Goal: Information Seeking & Learning: Learn about a topic

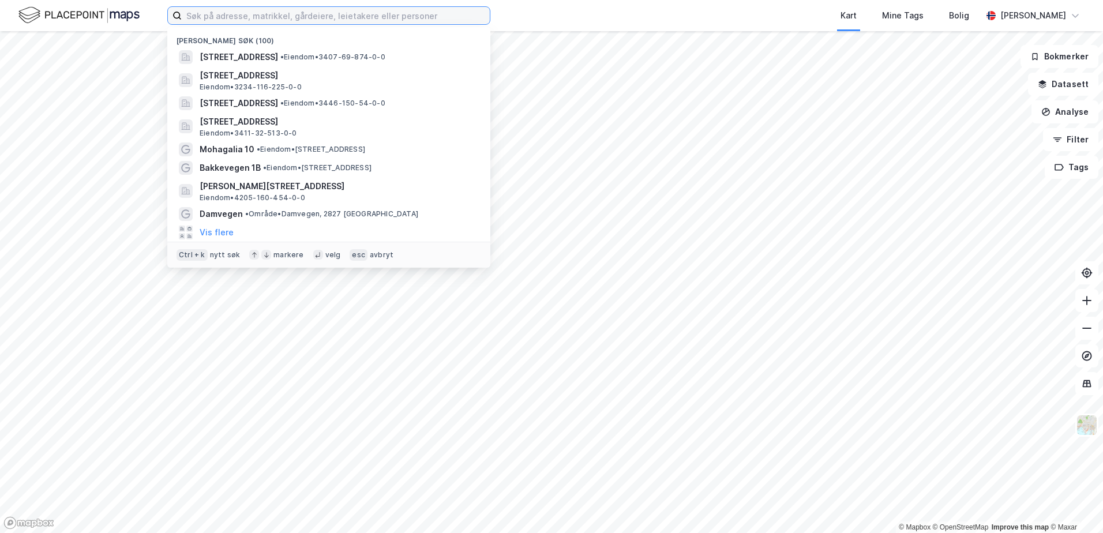
click at [194, 16] on input at bounding box center [336, 15] width 308 height 17
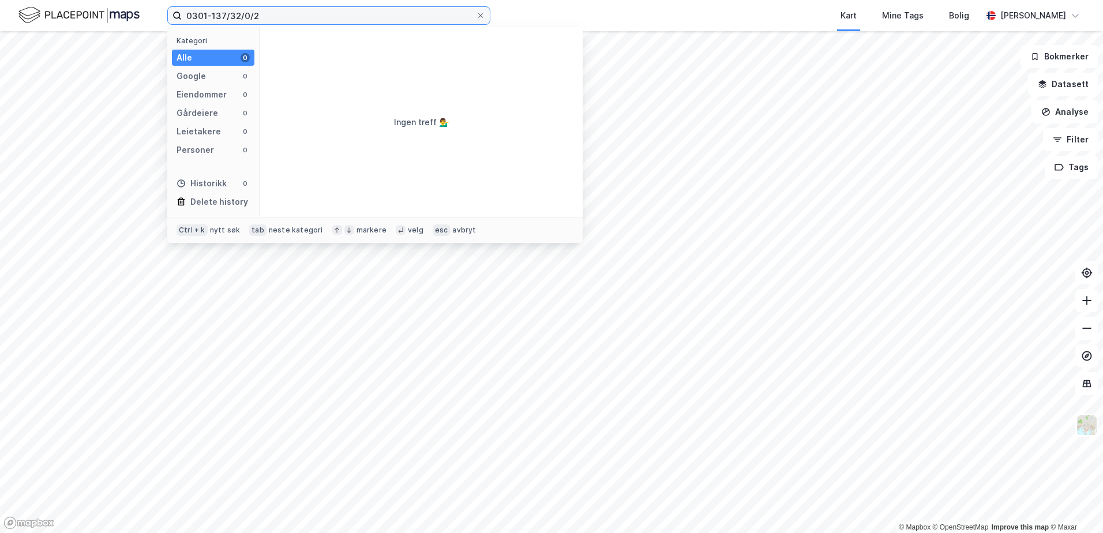
click at [239, 14] on input "0301-137/32/0/2" at bounding box center [329, 15] width 294 height 17
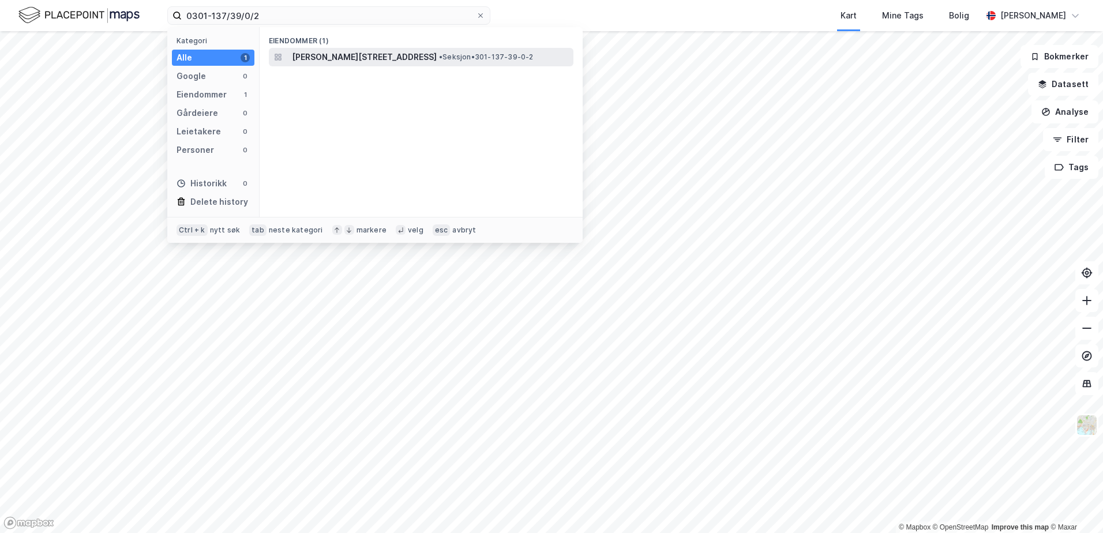
click at [350, 57] on span "[PERSON_NAME][STREET_ADDRESS]" at bounding box center [364, 57] width 145 height 14
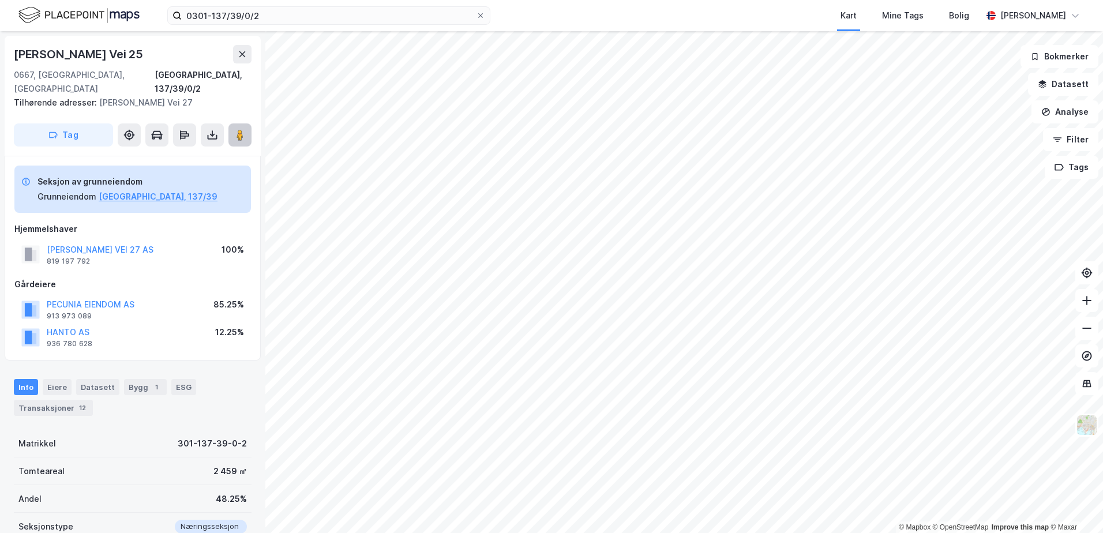
click at [236, 129] on icon at bounding box center [240, 135] width 12 height 12
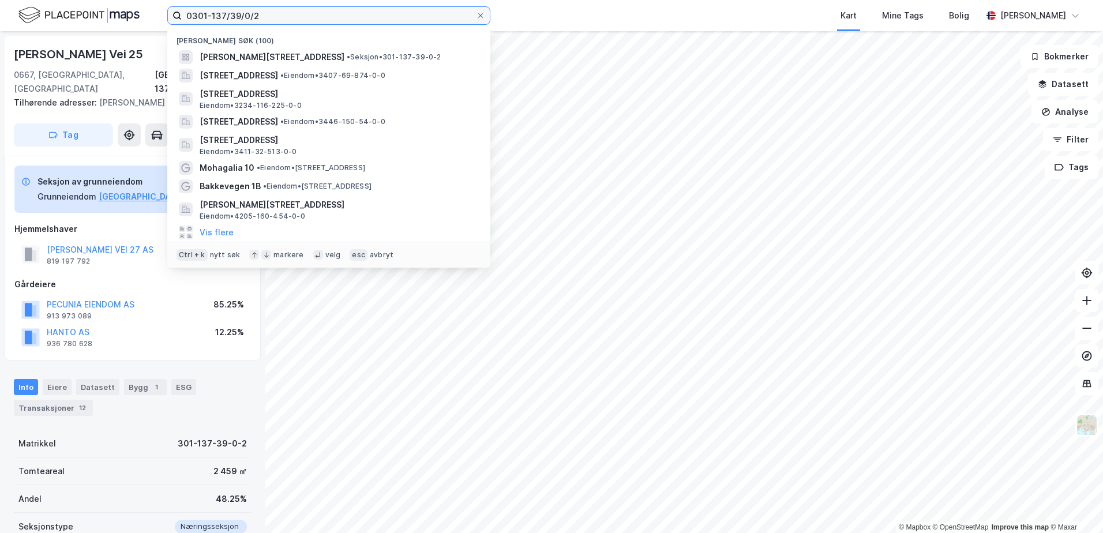
click at [253, 14] on input "0301-137/39/0/2" at bounding box center [329, 15] width 294 height 17
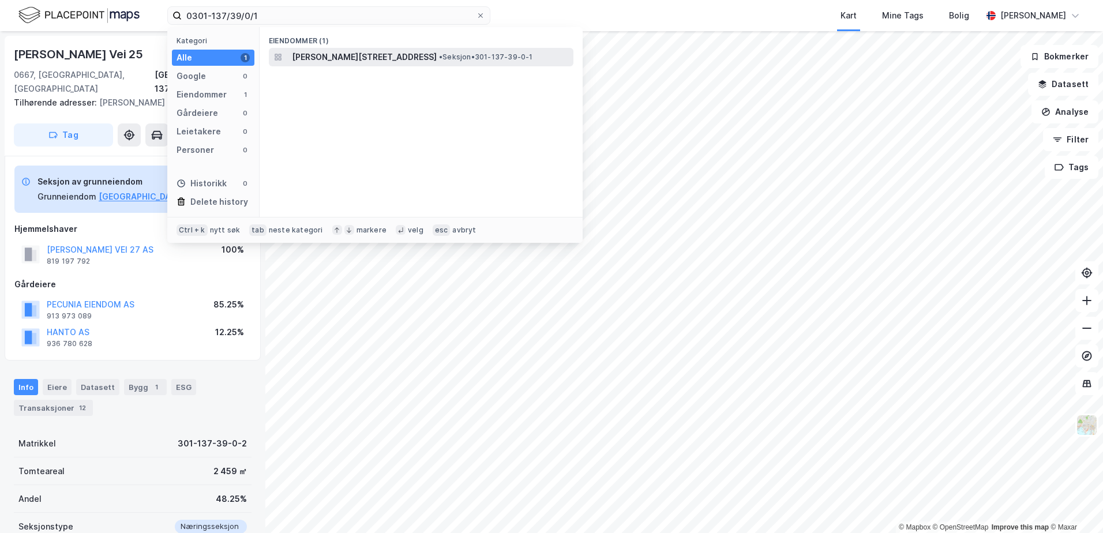
click at [391, 56] on span "[PERSON_NAME][STREET_ADDRESS]" at bounding box center [364, 57] width 145 height 14
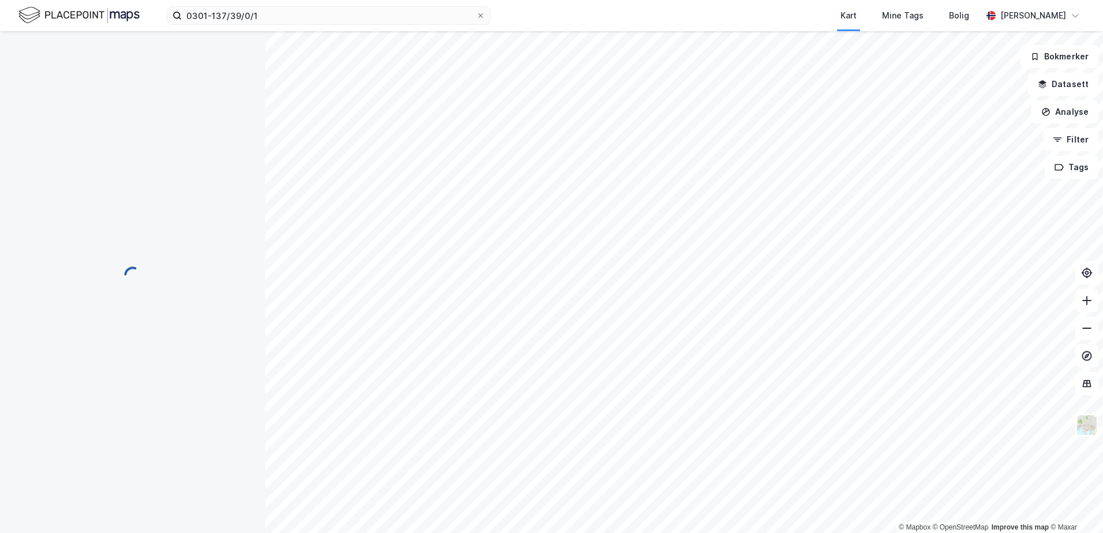
scroll to position [2, 0]
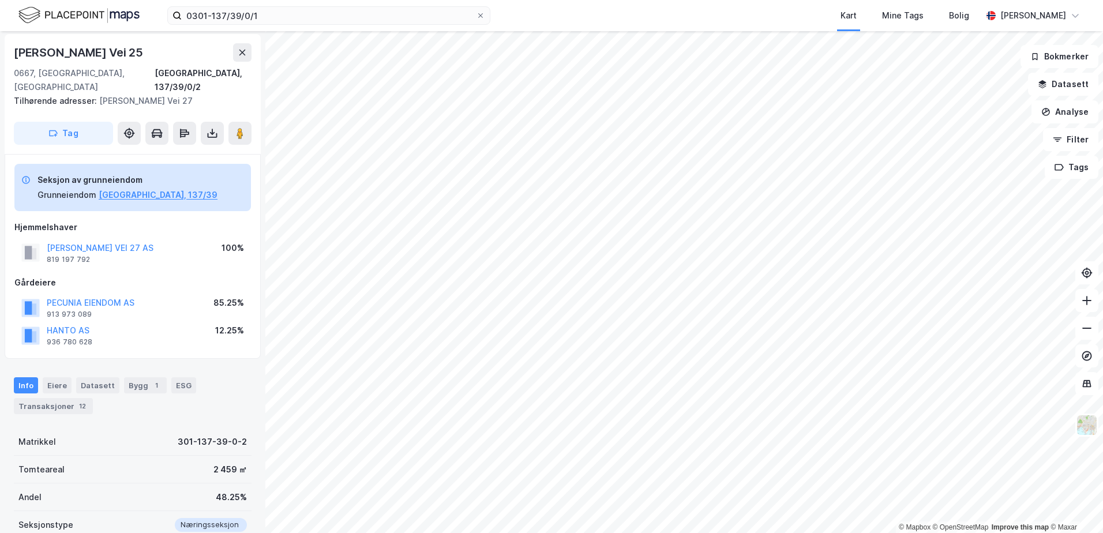
scroll to position [2, 0]
click at [240, 125] on button at bounding box center [239, 133] width 23 height 23
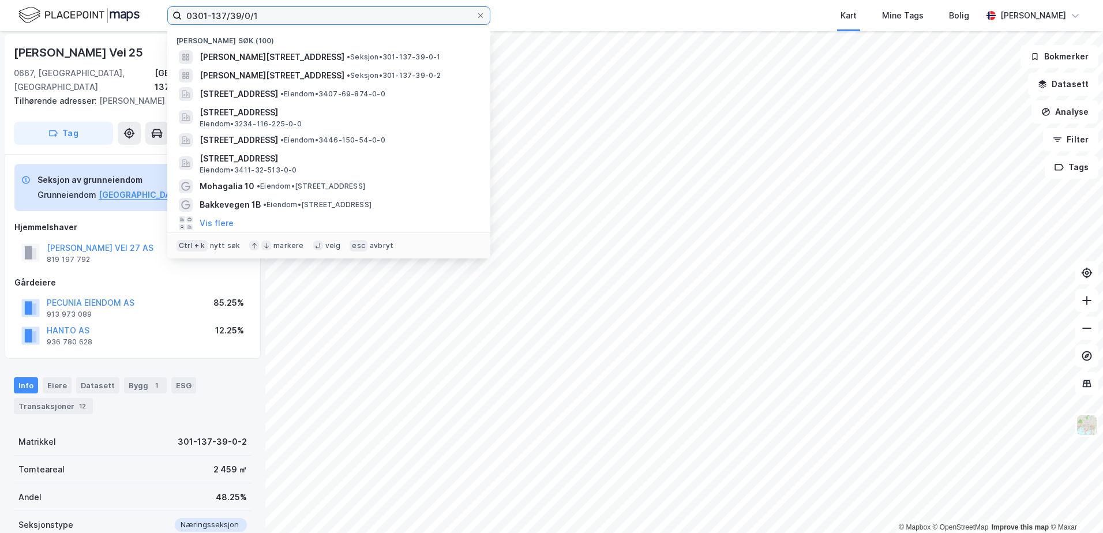
click at [260, 15] on input "0301-137/39/0/1" at bounding box center [329, 15] width 294 height 17
drag, startPoint x: 260, startPoint y: 17, endPoint x: 138, endPoint y: 14, distance: 121.7
click at [141, 14] on div "0301-137/39/0/1 Nylige søk (100) Nils [STREET_ADDRESS] • Seksjon • 301-137-39-0…" at bounding box center [551, 15] width 1103 height 31
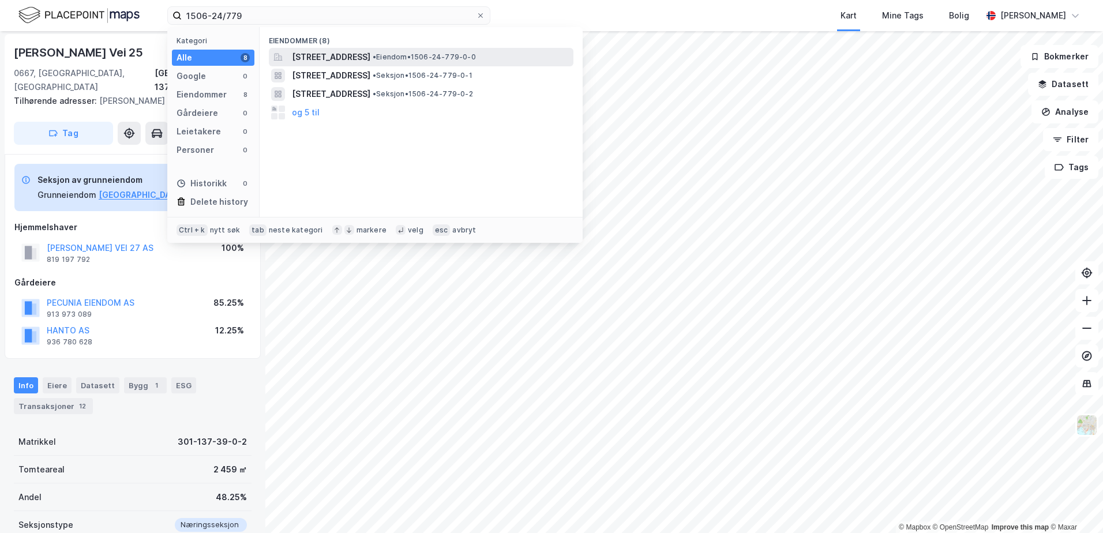
click at [345, 62] on span "[STREET_ADDRESS]" at bounding box center [331, 57] width 78 height 14
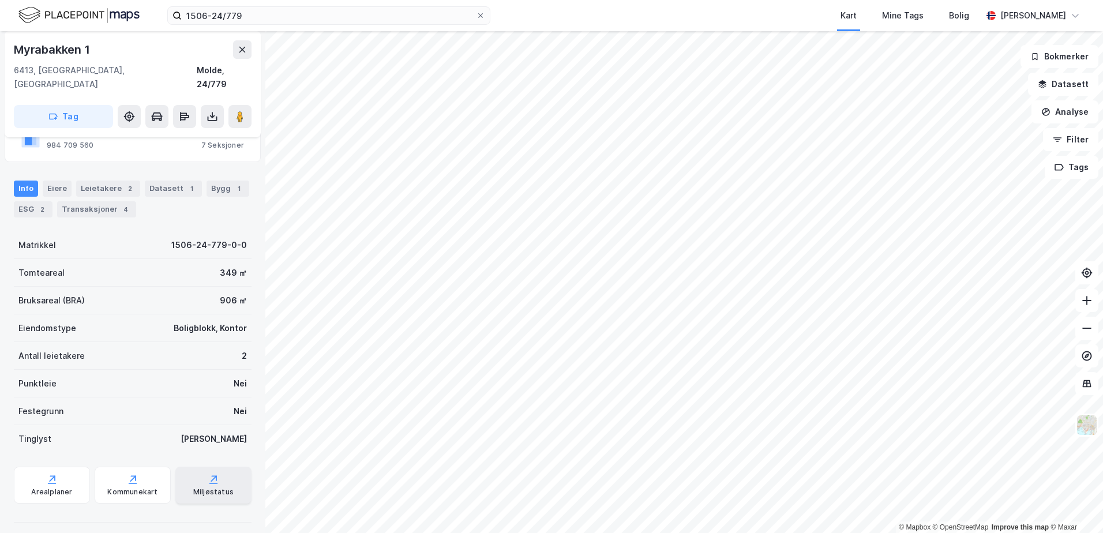
scroll to position [26, 0]
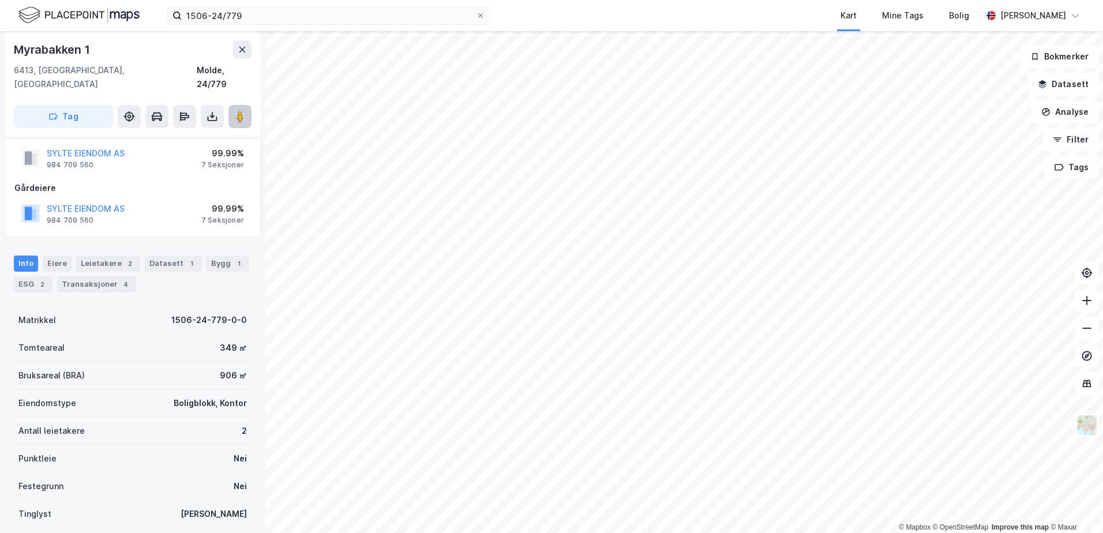
click at [242, 111] on image at bounding box center [239, 117] width 7 height 12
click at [231, 105] on button at bounding box center [239, 116] width 23 height 23
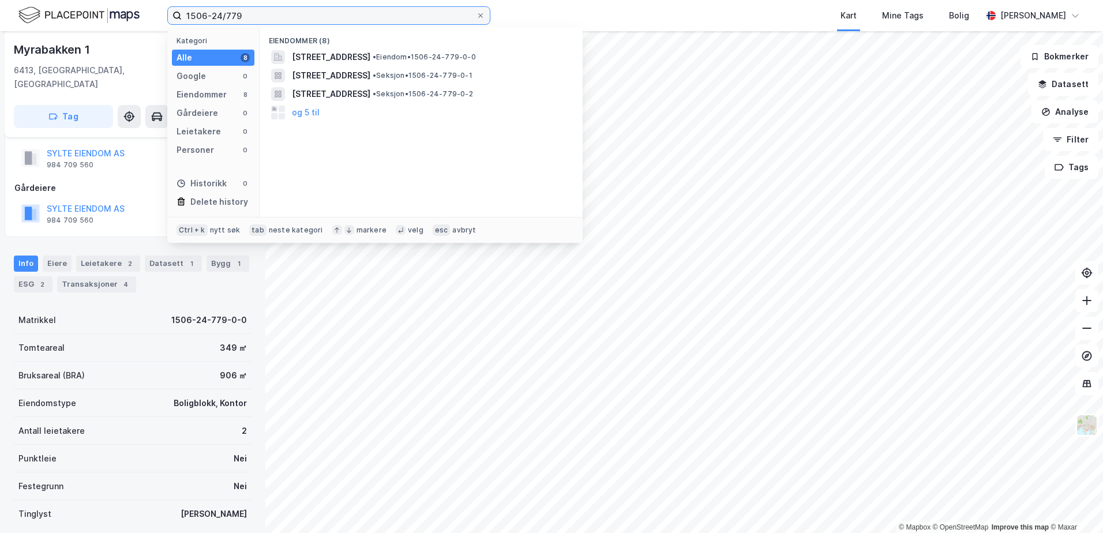
drag, startPoint x: 241, startPoint y: 17, endPoint x: 187, endPoint y: 20, distance: 53.7
click at [187, 20] on input "1506-24/779" at bounding box center [329, 15] width 294 height 17
click at [252, 17] on input "1506-24/779" at bounding box center [329, 15] width 294 height 17
drag, startPoint x: 241, startPoint y: 16, endPoint x: 230, endPoint y: 16, distance: 11.5
click at [230, 16] on input "1506-24/779" at bounding box center [329, 15] width 294 height 17
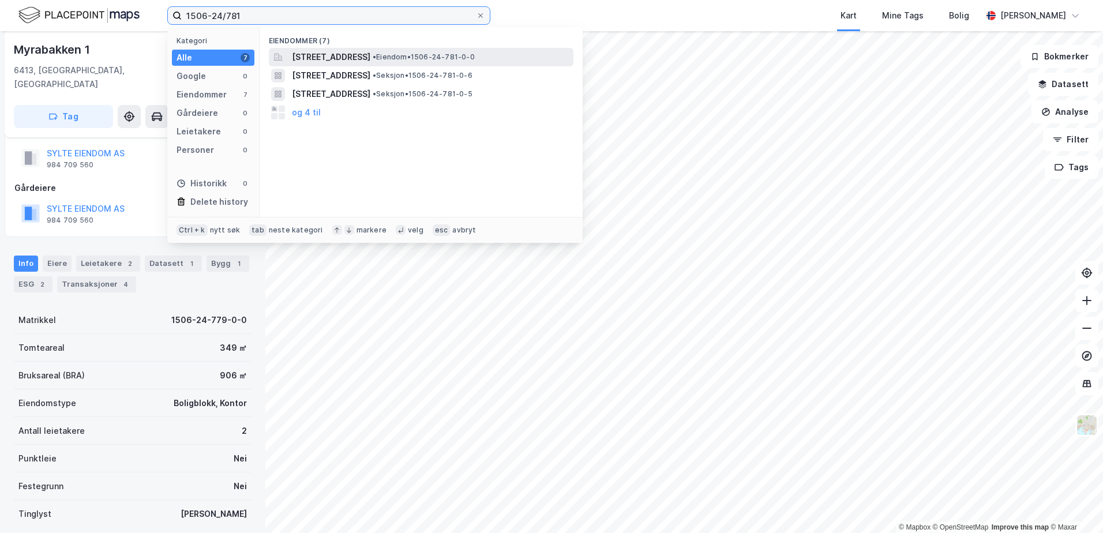
type input "1506-24/781"
click at [355, 62] on span "[STREET_ADDRESS]" at bounding box center [331, 57] width 78 height 14
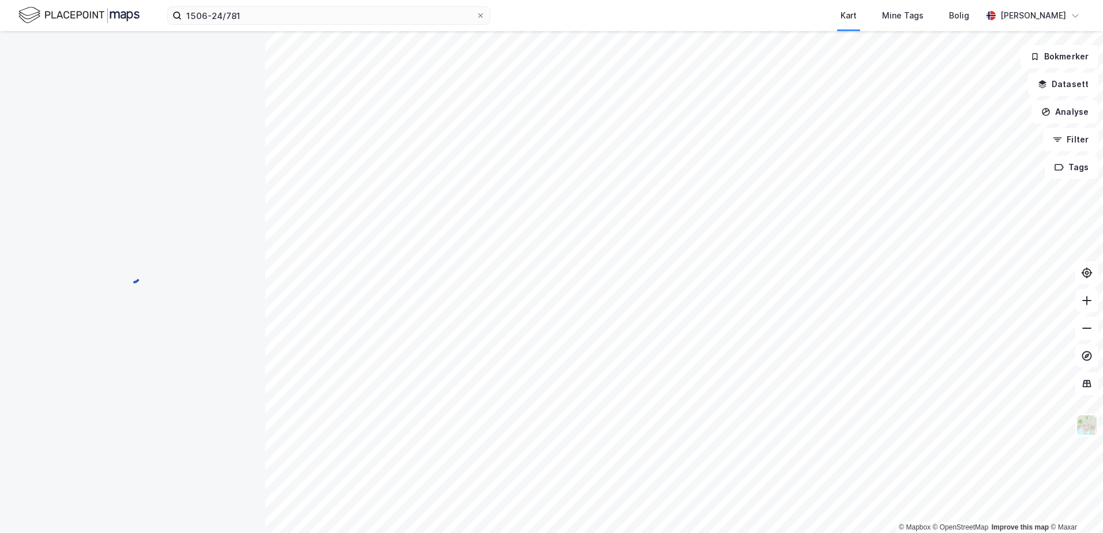
scroll to position [26, 0]
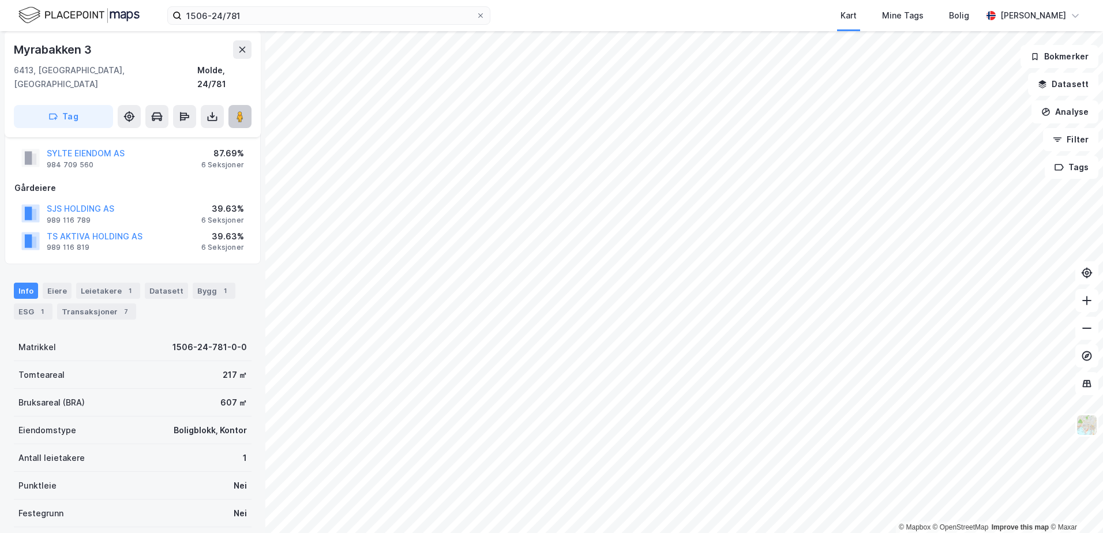
click at [239, 111] on image at bounding box center [239, 117] width 7 height 12
